Goal: Information Seeking & Learning: Understand process/instructions

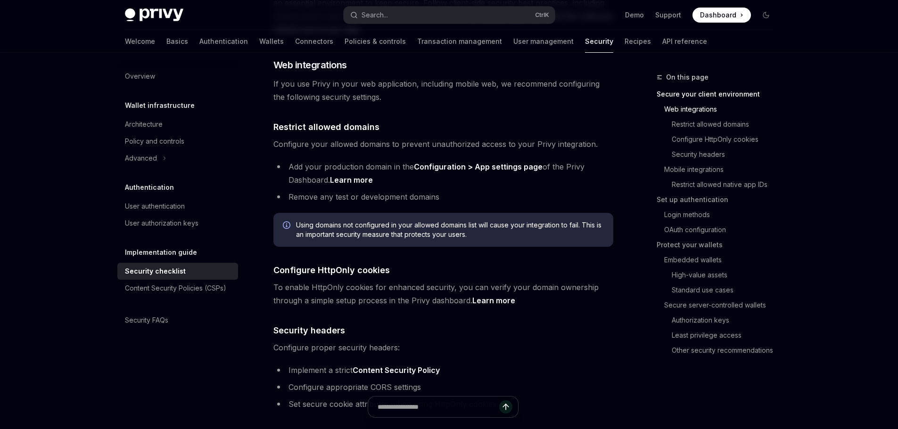
scroll to position [330, 0]
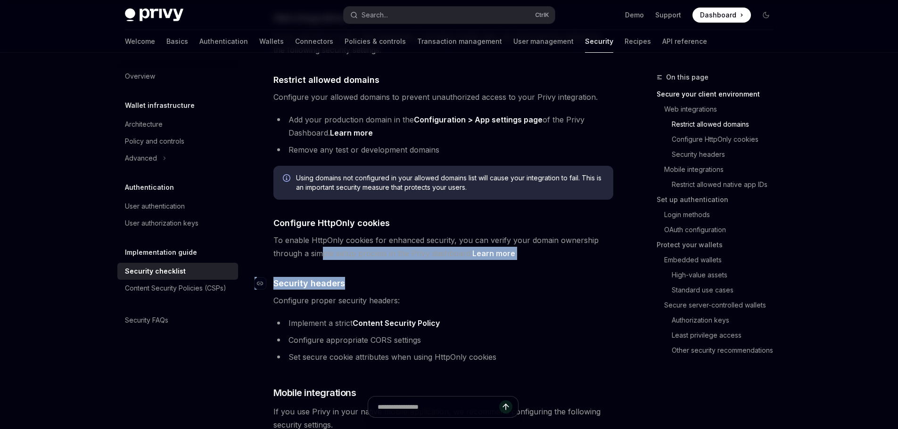
drag, startPoint x: 323, startPoint y: 235, endPoint x: 385, endPoint y: 267, distance: 70.6
click at [387, 277] on h4 "​ Security headers" at bounding box center [443, 283] width 340 height 13
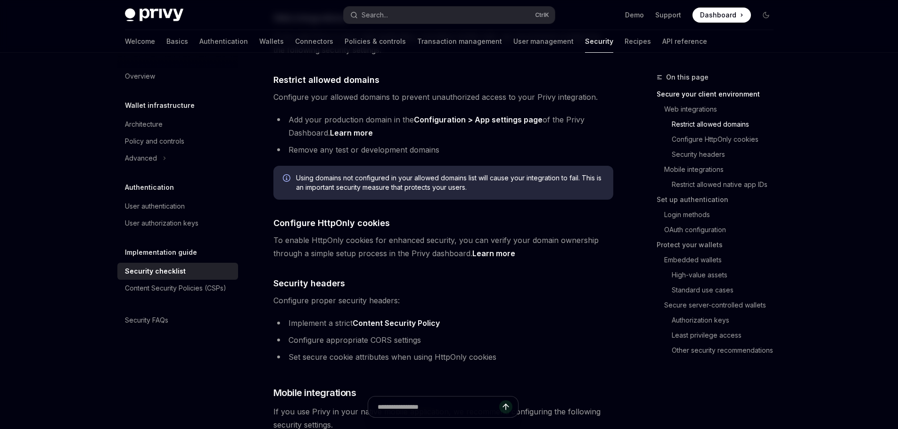
click at [506, 317] on li "Implement a strict Content Security Policy" at bounding box center [443, 323] width 340 height 13
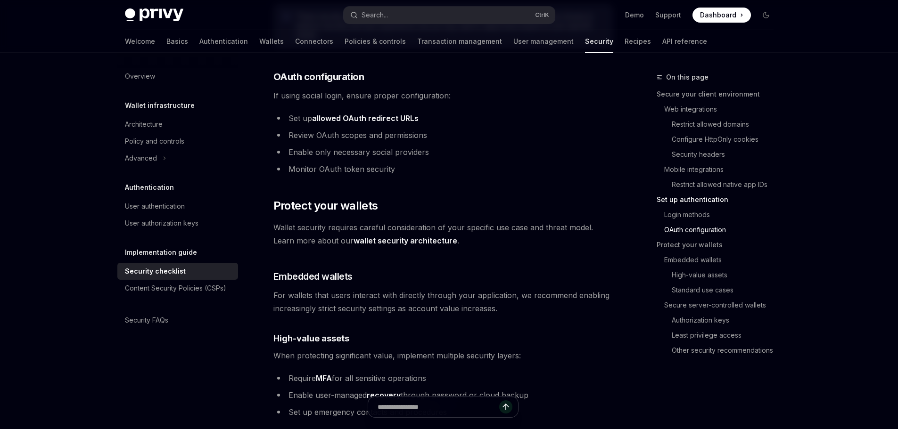
scroll to position [1037, 0]
click at [630, 304] on div "On this page Secure your client environment Web integrations Restrict allowed d…" at bounding box center [448, 294] width 663 height 2557
click at [612, 145] on li "Enable only necessary social providers" at bounding box center [443, 151] width 340 height 13
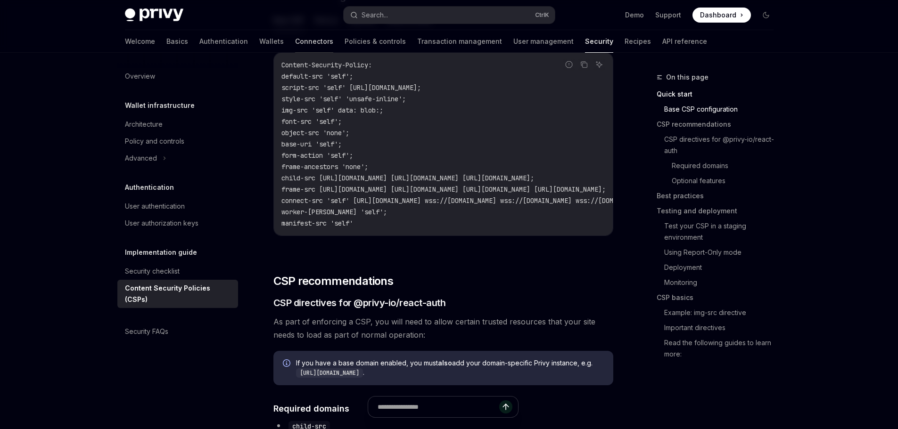
scroll to position [188, 0]
